Goal: Information Seeking & Learning: Learn about a topic

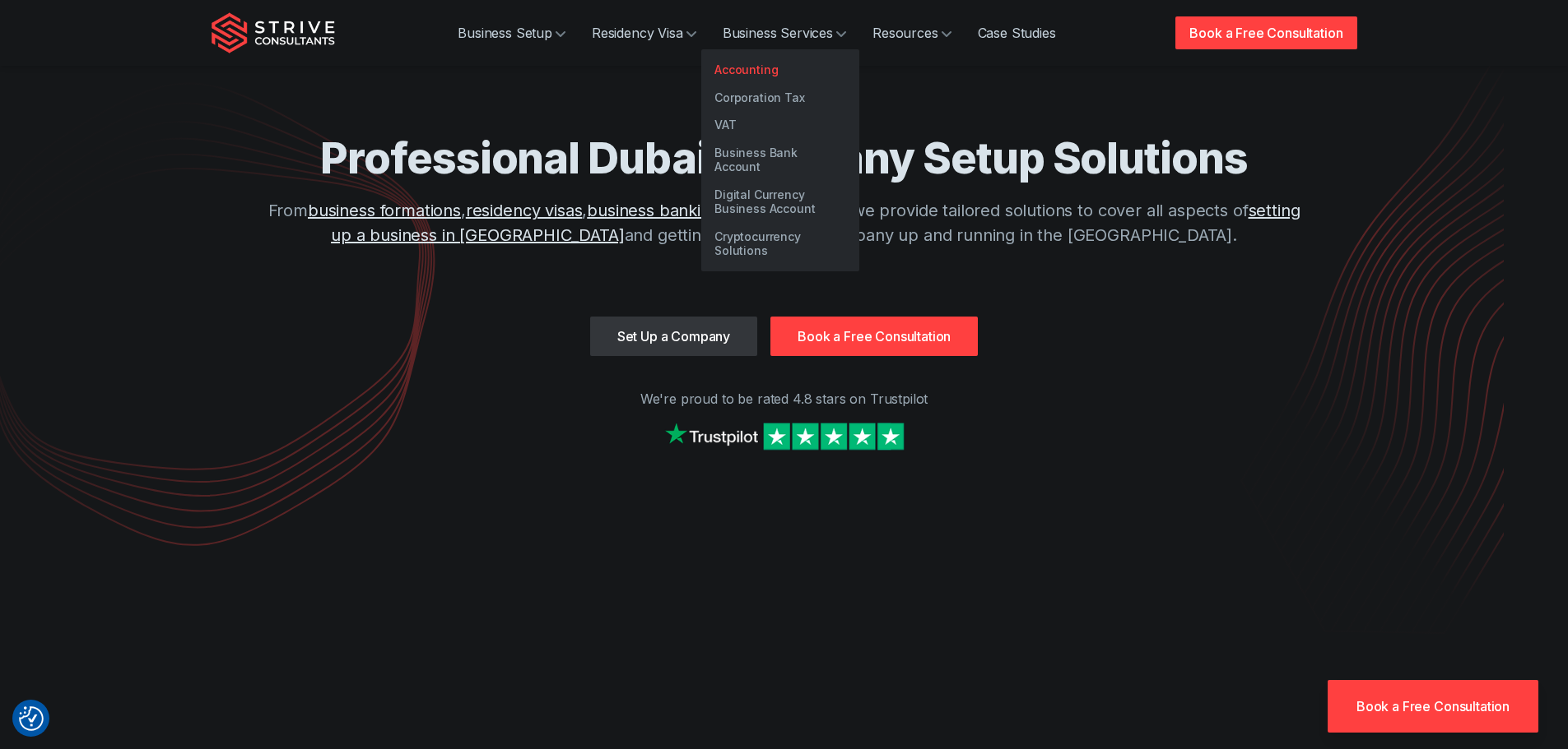
click at [749, 74] on link "Accounting" at bounding box center [779, 69] width 158 height 28
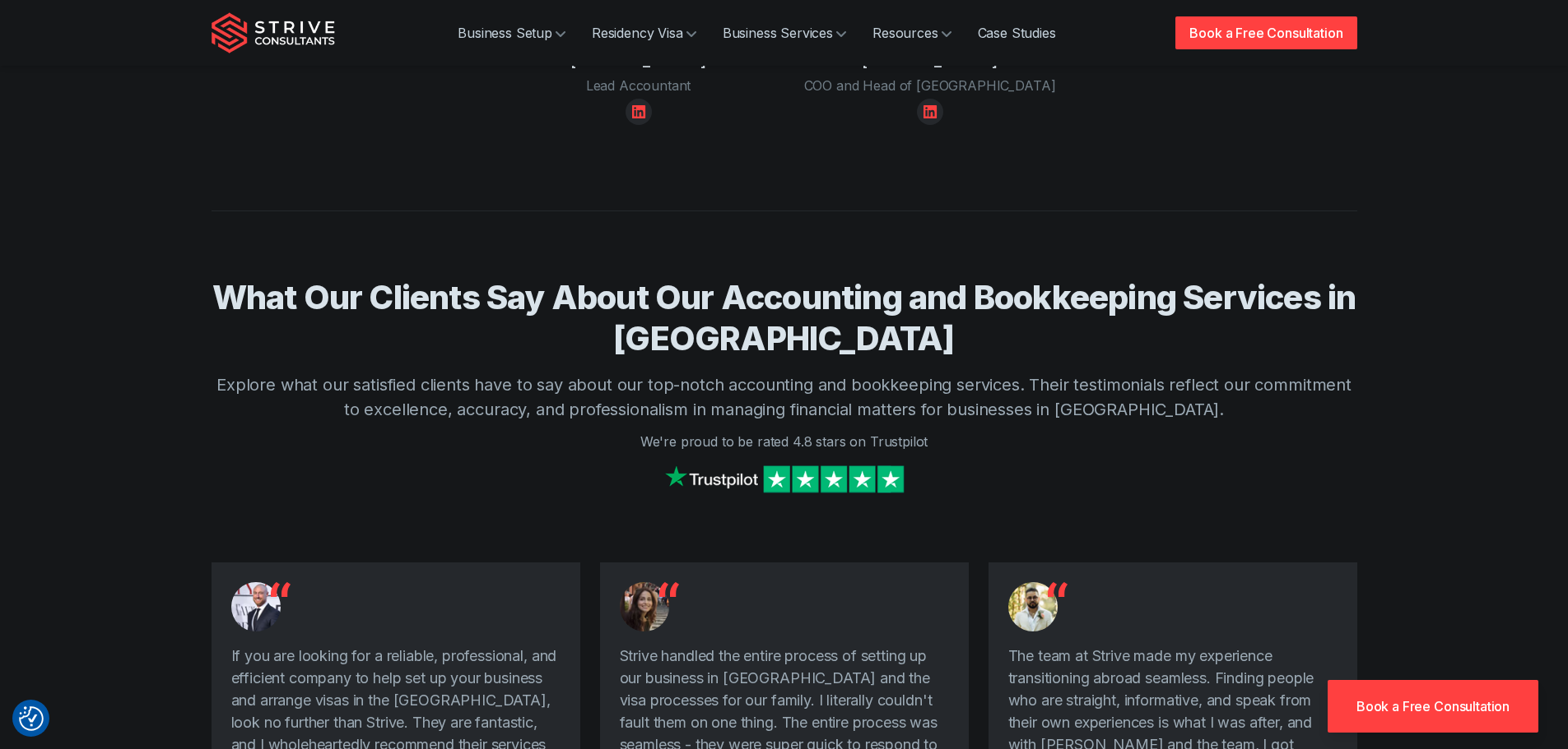
scroll to position [3126, 0]
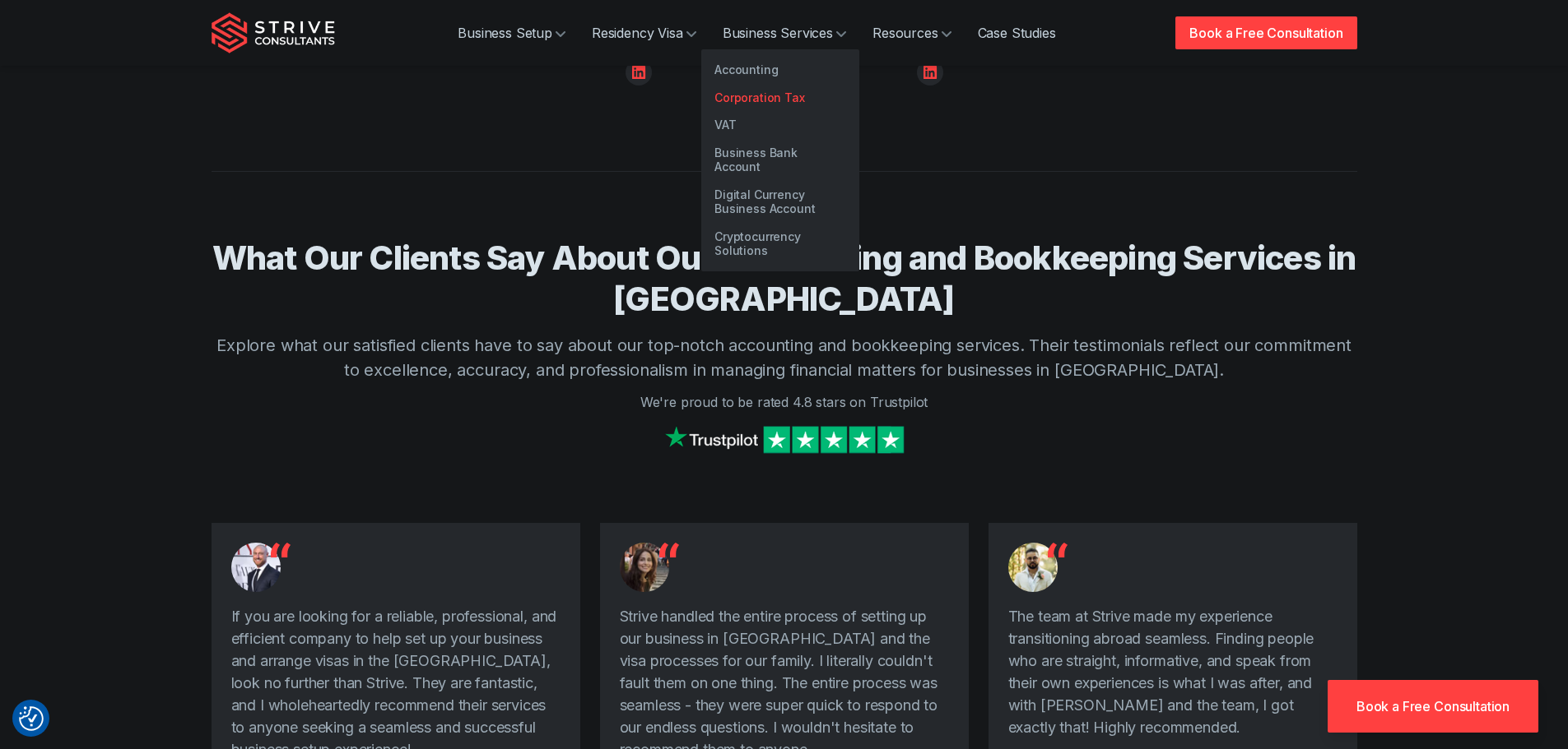
click at [778, 94] on link "Corporation Tax" at bounding box center [779, 98] width 158 height 28
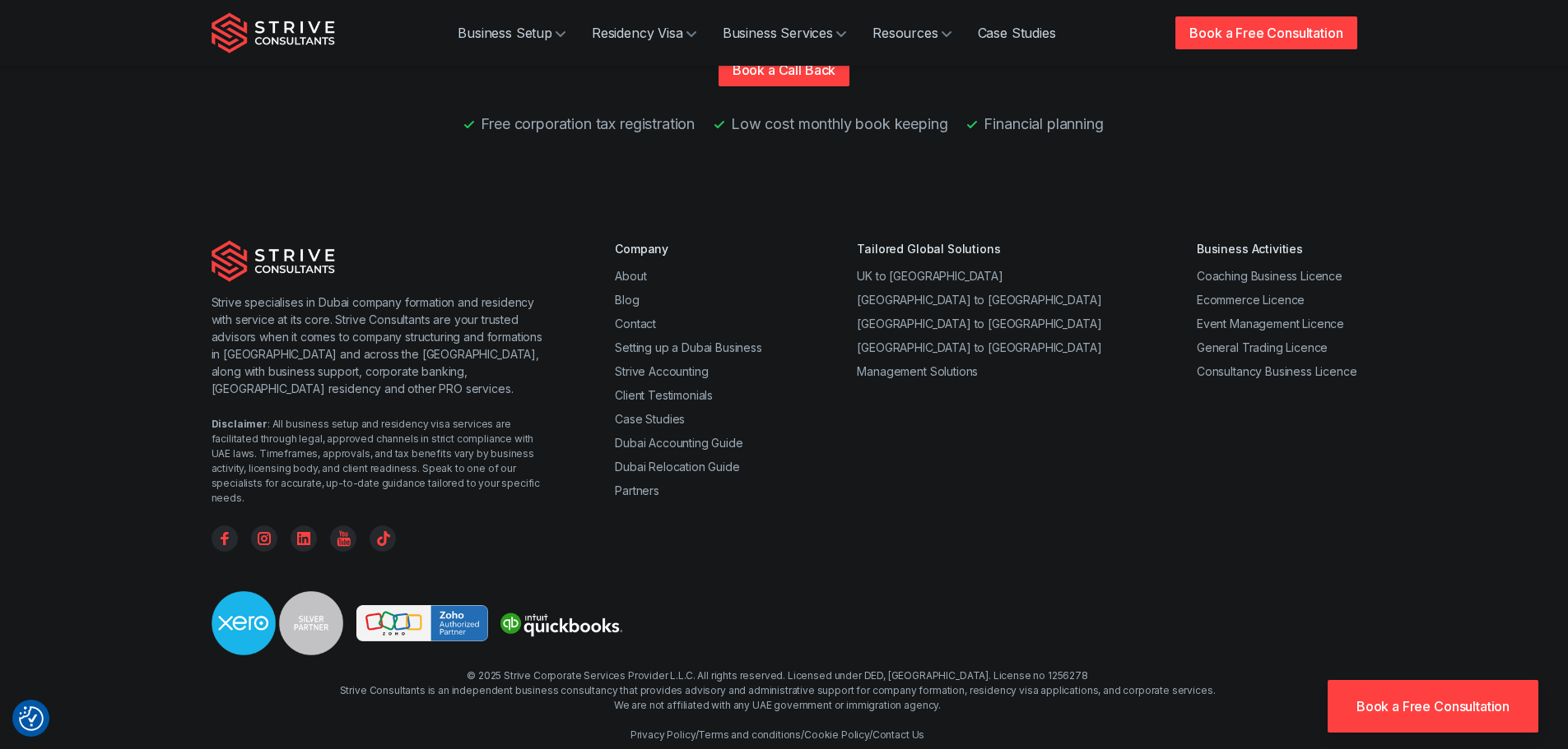
scroll to position [3534, 0]
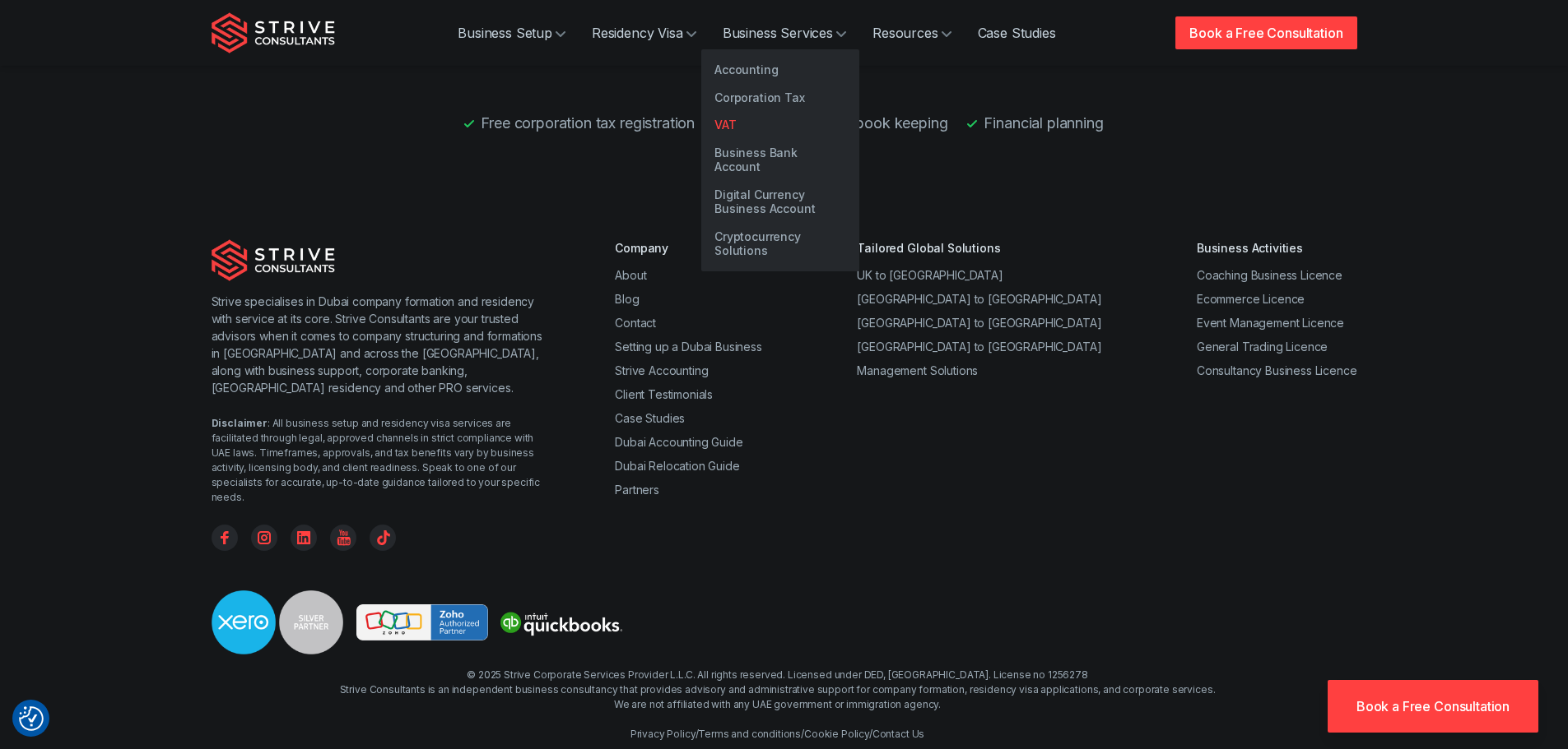
click at [750, 129] on link "VAT" at bounding box center [779, 125] width 158 height 28
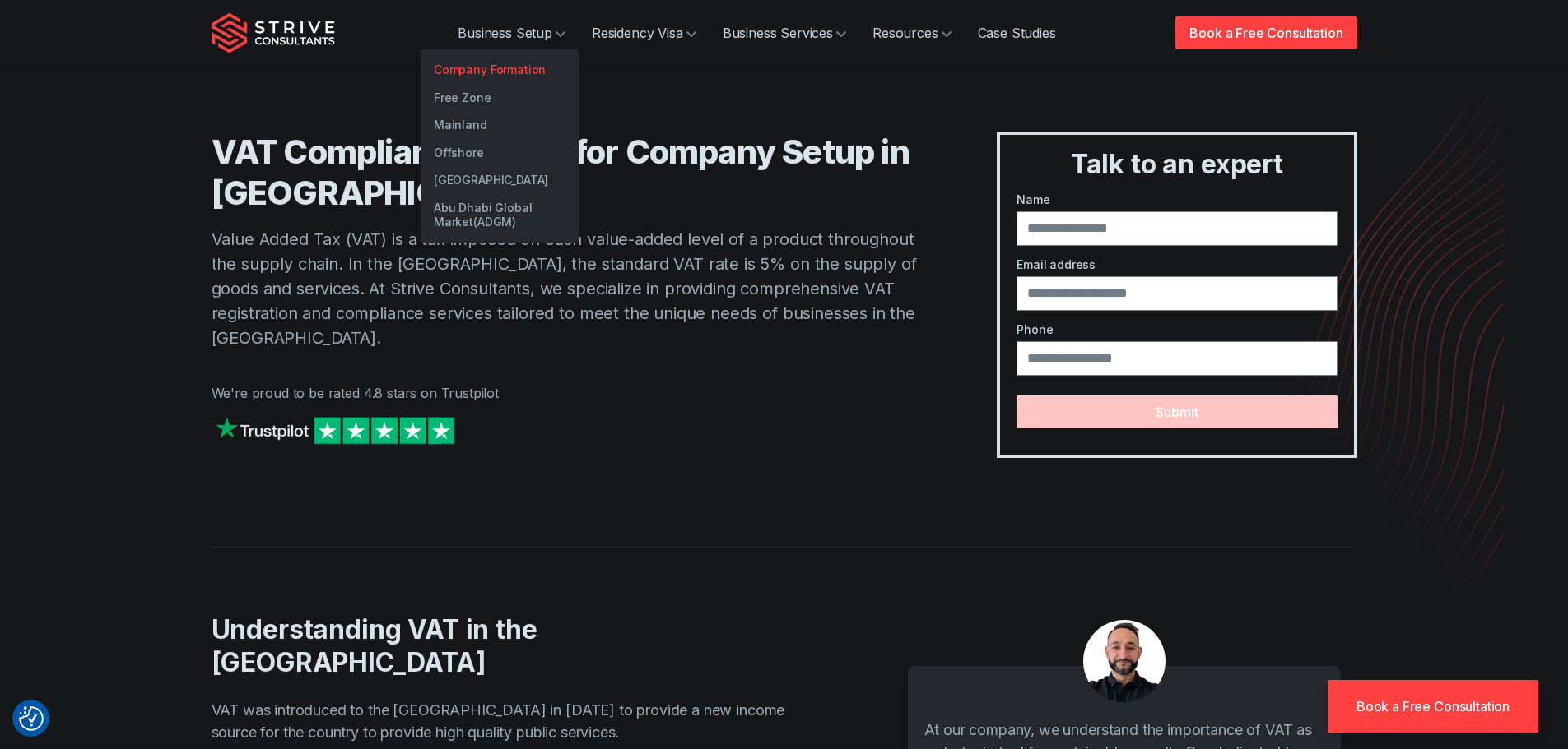
click at [500, 71] on link "Company Formation" at bounding box center [499, 69] width 158 height 28
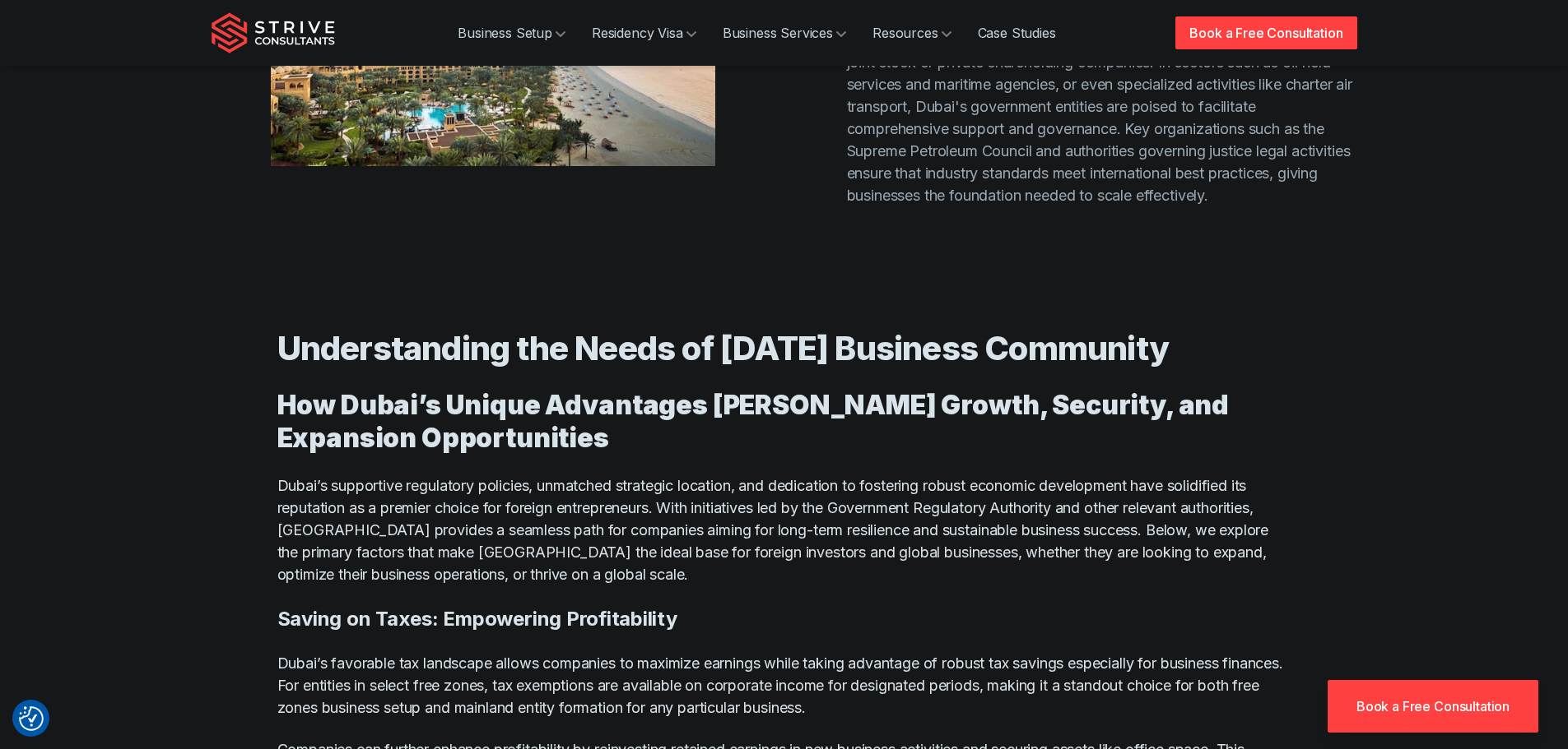
scroll to position [6087, 0]
